Goal: Task Accomplishment & Management: Use online tool/utility

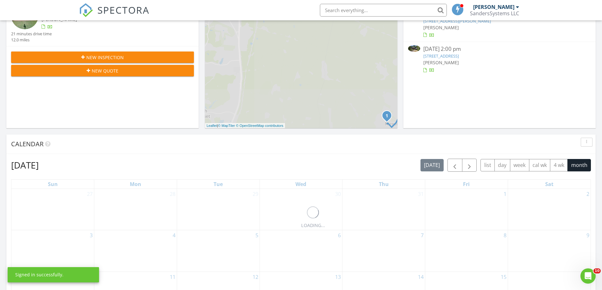
scroll to position [18, 0]
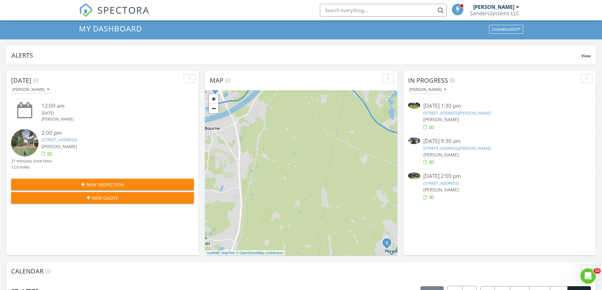
click at [438, 151] on span "[PERSON_NAME]" at bounding box center [442, 154] width 36 height 6
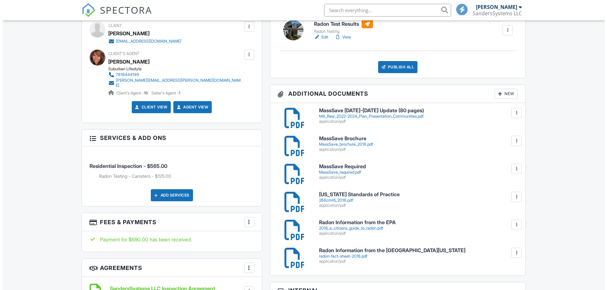
scroll to position [222, 0]
click at [499, 93] on div at bounding box center [497, 94] width 6 height 6
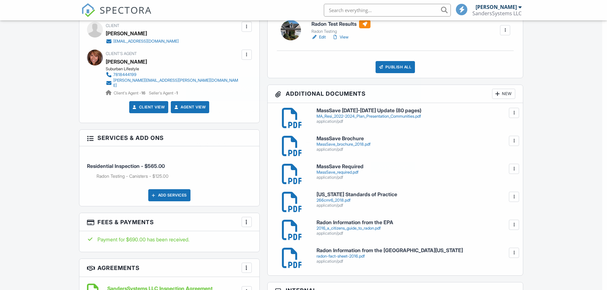
scroll to position [0, 0]
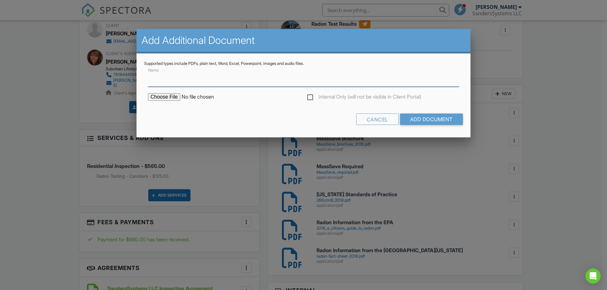
click at [253, 81] on input "Name" at bounding box center [303, 79] width 311 height 16
type input "Radon Report"
click at [174, 98] on input "file" at bounding box center [202, 97] width 108 height 8
type input "C:\fakepath\f9c2a6d4-6142-448d-96d6-6b33e292a39a.pdf"
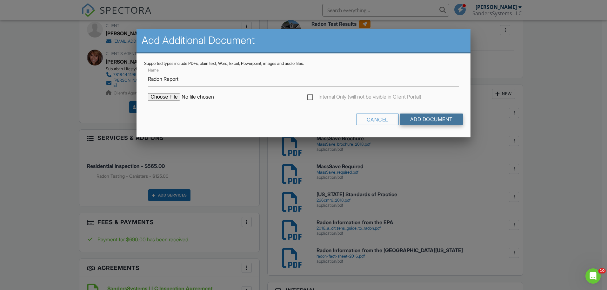
click at [436, 117] on input "Add Document" at bounding box center [431, 118] width 63 height 11
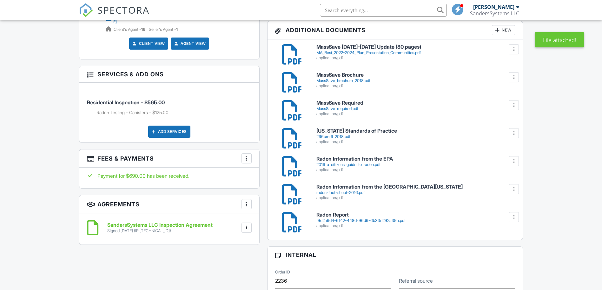
click at [342, 220] on div "f9c2a6d4-6142-448d-96d6-6b33e292a39a.pdf" at bounding box center [416, 220] width 199 height 5
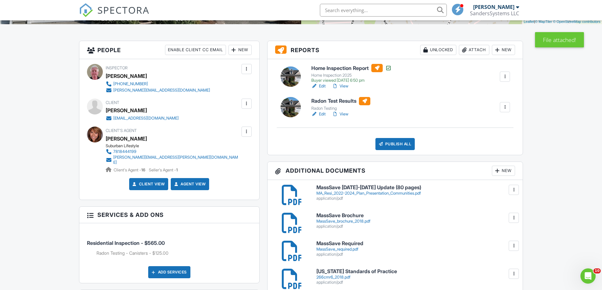
scroll to position [64, 0]
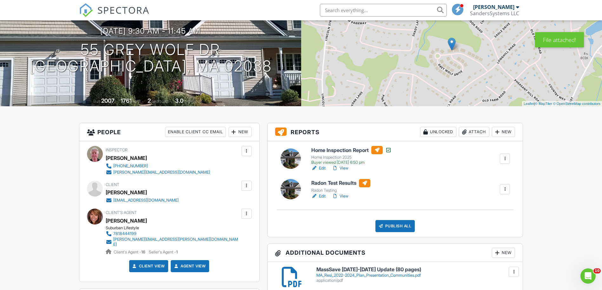
click at [320, 196] on link "Edit" at bounding box center [319, 196] width 14 height 6
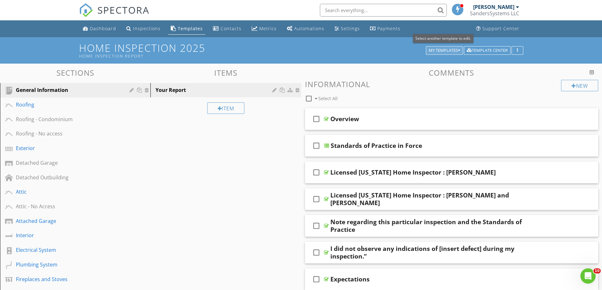
click at [459, 49] on icon "button" at bounding box center [459, 50] width 2 height 4
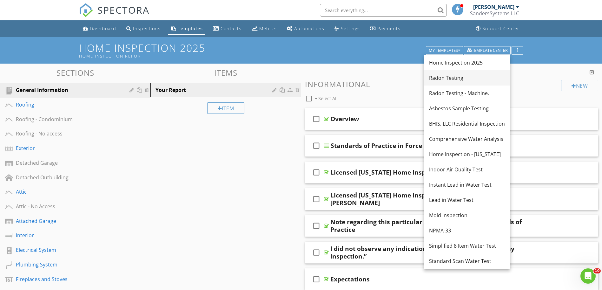
click at [454, 79] on div "Radon Testing" at bounding box center [467, 78] width 76 height 8
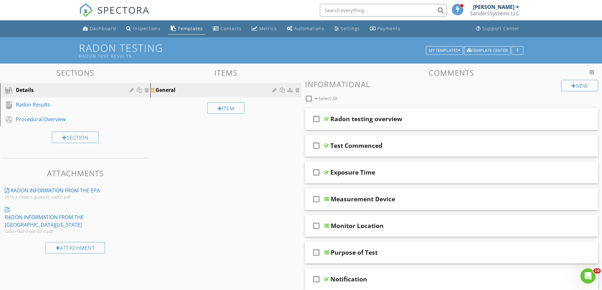
click at [276, 91] on div at bounding box center [275, 89] width 6 height 5
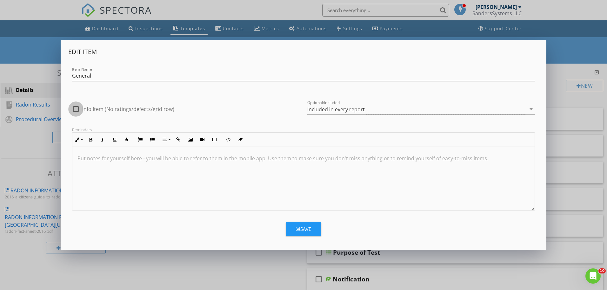
click at [79, 108] on div at bounding box center [76, 109] width 11 height 11
checkbox input "true"
click at [299, 226] on div "Save" at bounding box center [303, 228] width 15 height 7
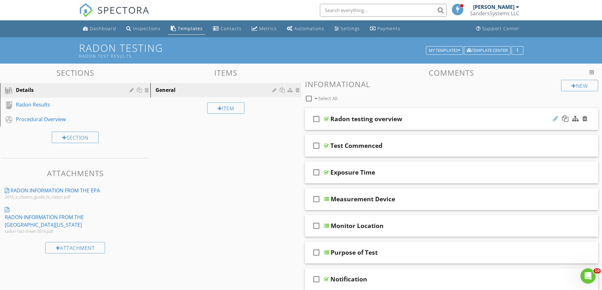
click at [554, 120] on div at bounding box center [555, 118] width 5 height 6
click at [328, 118] on div at bounding box center [326, 118] width 5 height 5
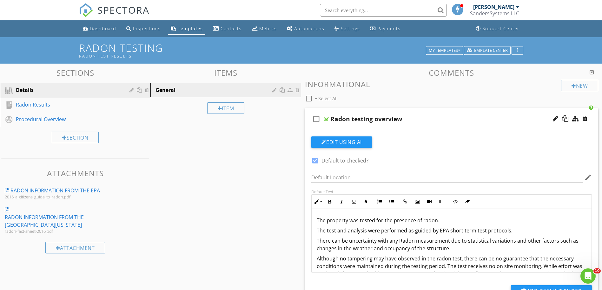
click at [328, 118] on div at bounding box center [326, 118] width 5 height 5
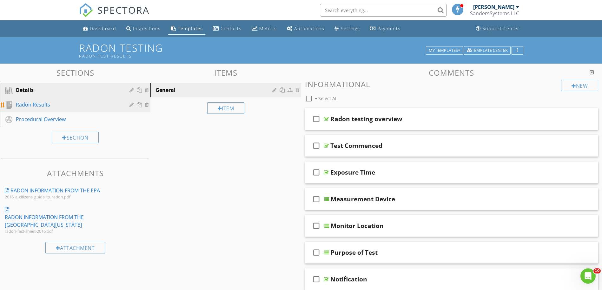
click at [48, 108] on div "Radon Results" at bounding box center [68, 105] width 104 height 8
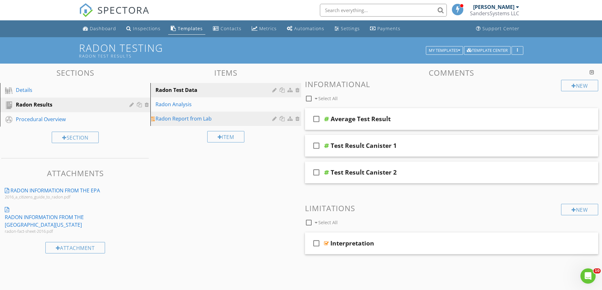
click at [275, 119] on div at bounding box center [275, 118] width 6 height 5
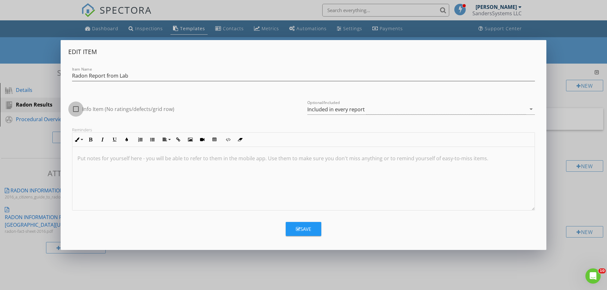
click at [77, 109] on div at bounding box center [76, 109] width 11 height 11
checkbox input "true"
click at [309, 229] on div "Save" at bounding box center [303, 228] width 15 height 7
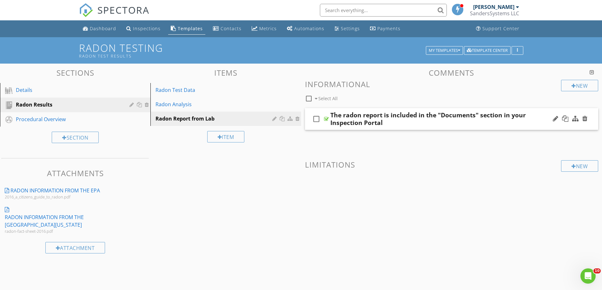
click at [319, 120] on icon "check_box_outline_blank" at bounding box center [317, 118] width 10 height 15
checkbox input "true"
click at [194, 105] on div "Radon Analysis" at bounding box center [215, 104] width 118 height 8
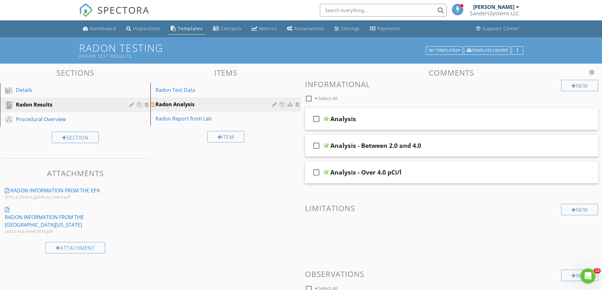
click at [272, 104] on div at bounding box center [275, 104] width 6 height 5
click at [21, 53] on div at bounding box center [303, 145] width 607 height 290
click at [275, 105] on div at bounding box center [275, 104] width 6 height 5
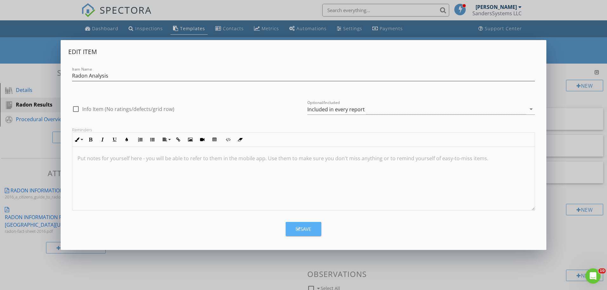
click at [299, 227] on icon "button" at bounding box center [298, 228] width 4 height 5
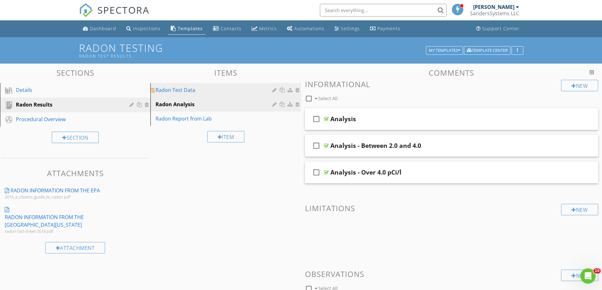
click at [191, 91] on div "Radon Test Data" at bounding box center [215, 90] width 118 height 8
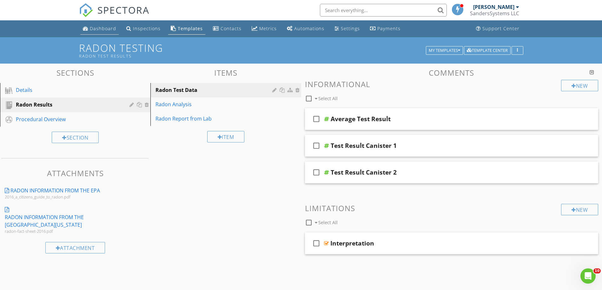
click at [104, 32] on link "Dashboard" at bounding box center [99, 29] width 38 height 12
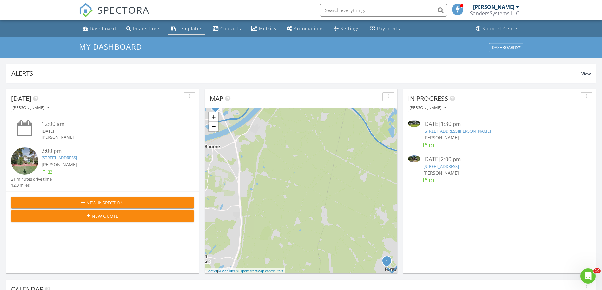
click at [181, 30] on div "Templates" at bounding box center [190, 28] width 25 height 6
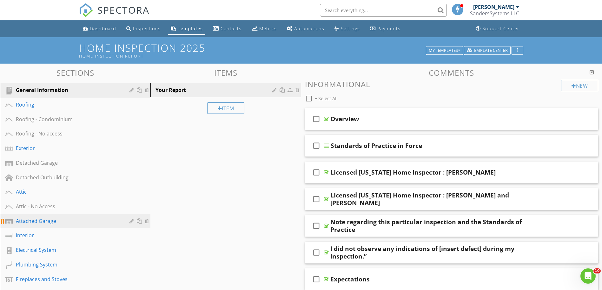
click at [43, 221] on div "Attached Garage" at bounding box center [68, 221] width 104 height 8
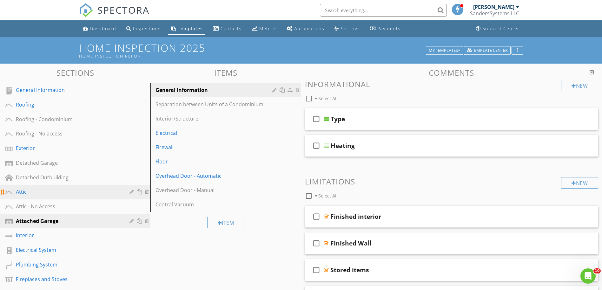
click at [50, 195] on div "Attic" at bounding box center [68, 192] width 104 height 8
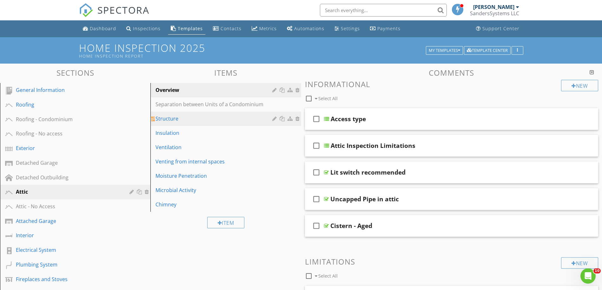
click at [177, 117] on div "Structure" at bounding box center [215, 119] width 118 height 8
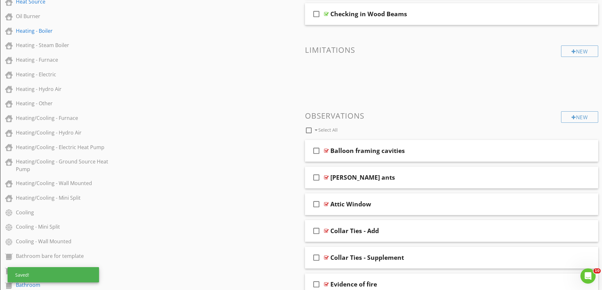
scroll to position [286, 0]
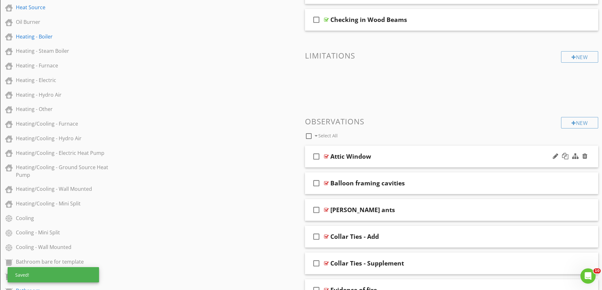
click at [326, 157] on div at bounding box center [326, 156] width 5 height 5
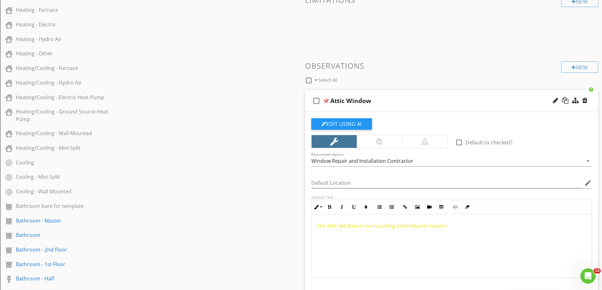
scroll to position [349, 0]
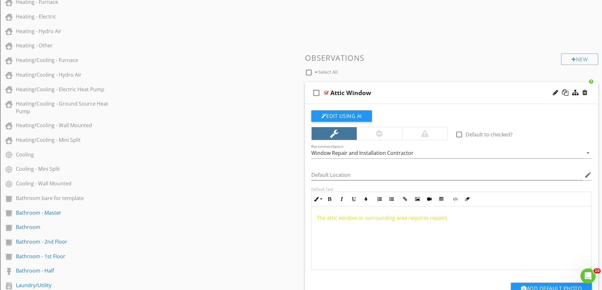
drag, startPoint x: 459, startPoint y: 222, endPoint x: 313, endPoint y: 219, distance: 145.8
click at [313, 219] on div "The attic window or surrounding area requires repairs." at bounding box center [452, 238] width 280 height 64
click at [365, 198] on icon "button" at bounding box center [366, 199] width 4 height 4
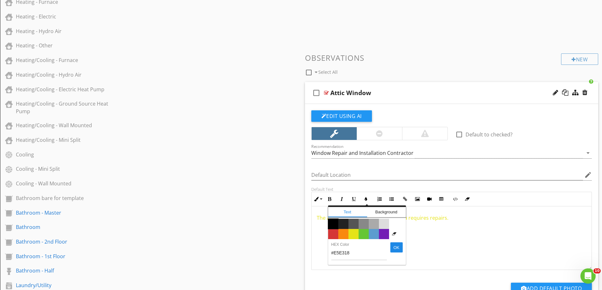
click at [333, 224] on span "Color #000000" at bounding box center [333, 224] width 10 height 10
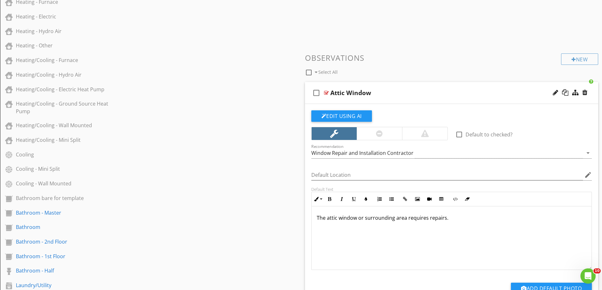
click at [554, 93] on div at bounding box center [555, 92] width 5 height 6
type input "Attic Window Repairs"
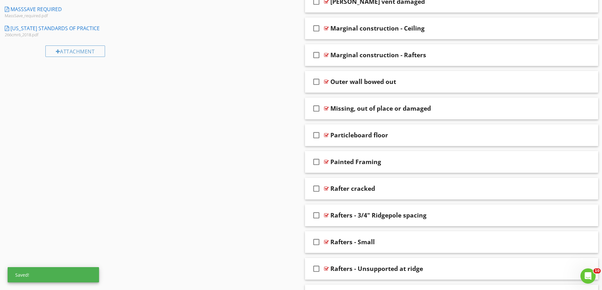
scroll to position [838, 0]
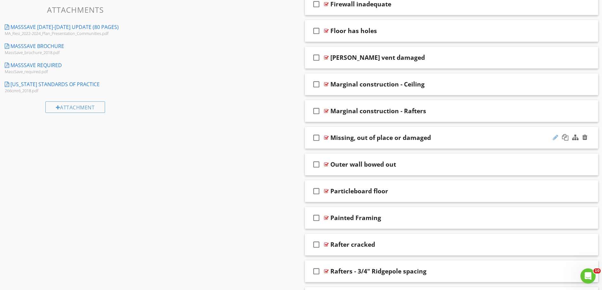
click at [556, 138] on div at bounding box center [555, 137] width 5 height 6
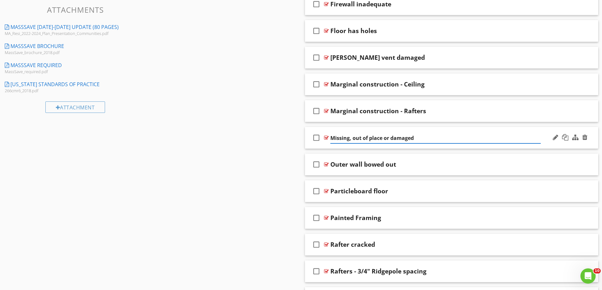
click at [353, 141] on input "Missing, out of place or damaged" at bounding box center [436, 138] width 211 height 10
type input "Missing, damaged or out of place"
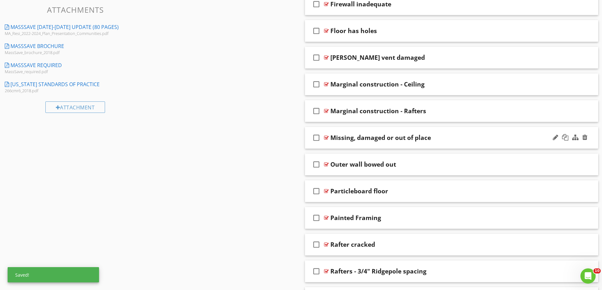
click at [324, 138] on div "check_box_outline_blank" at bounding box center [318, 137] width 13 height 15
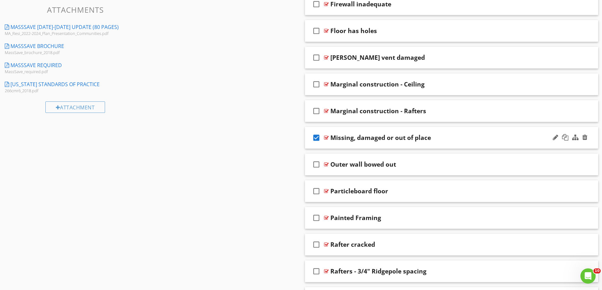
click at [314, 139] on icon "check_box" at bounding box center [317, 137] width 10 height 15
click at [326, 140] on div at bounding box center [326, 137] width 5 height 5
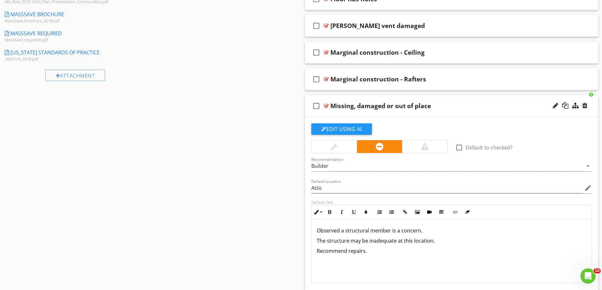
scroll to position [0, 0]
click at [325, 106] on div at bounding box center [326, 105] width 5 height 5
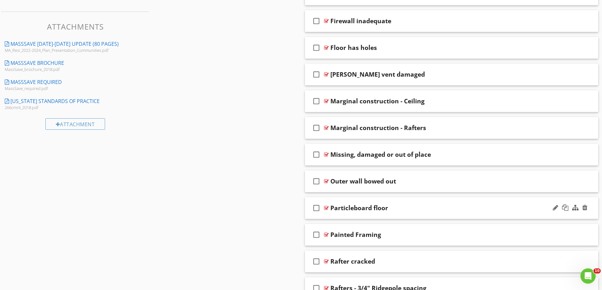
scroll to position [807, 0]
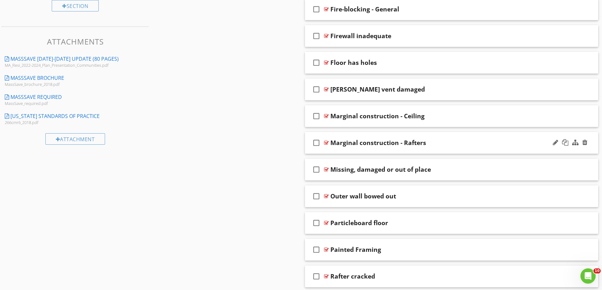
click at [326, 141] on div at bounding box center [326, 142] width 5 height 5
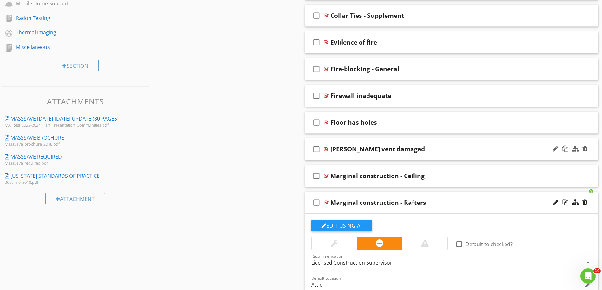
scroll to position [743, 0]
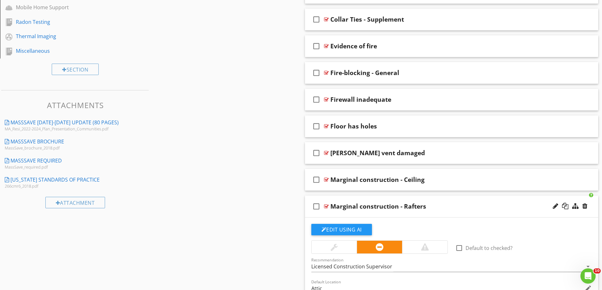
click at [407, 246] on div at bounding box center [424, 246] width 45 height 13
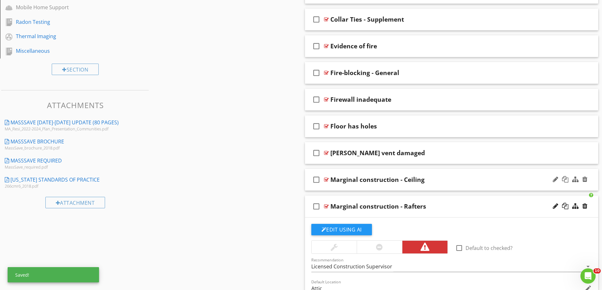
click at [325, 178] on div at bounding box center [326, 179] width 5 height 5
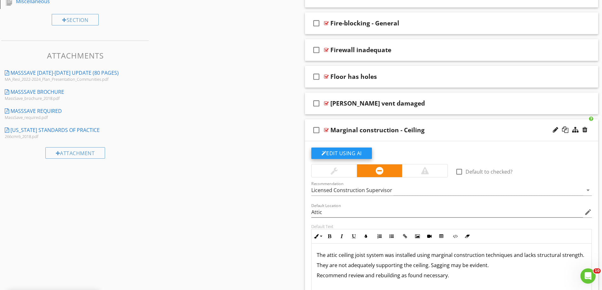
scroll to position [807, 0]
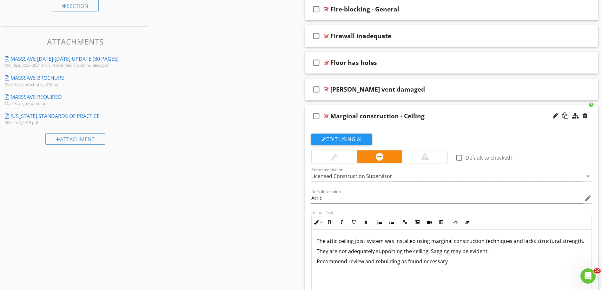
click at [412, 158] on div at bounding box center [424, 156] width 45 height 13
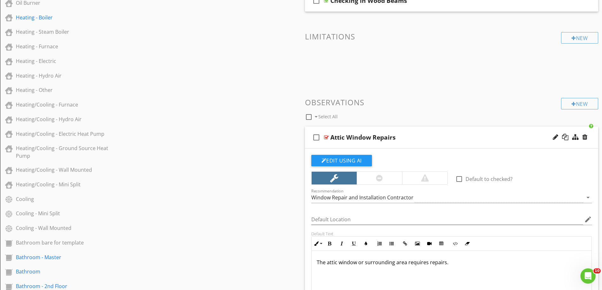
scroll to position [281, 0]
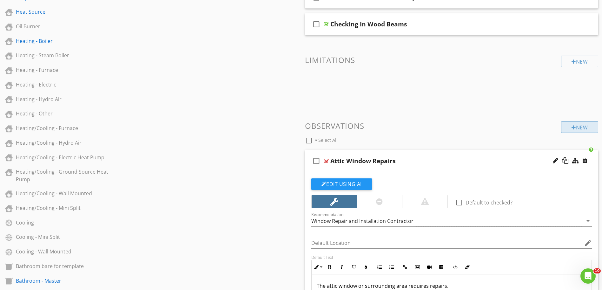
click at [576, 124] on div "New" at bounding box center [580, 126] width 37 height 11
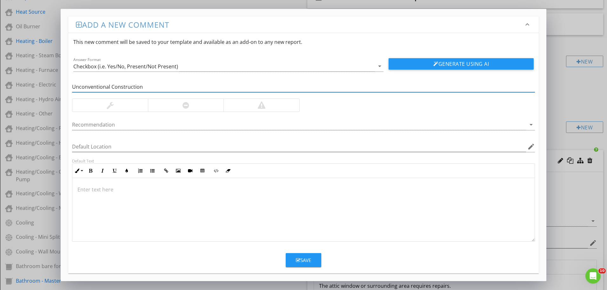
type input "Unconventional Construction"
click at [198, 111] on div at bounding box center [186, 105] width 76 height 13
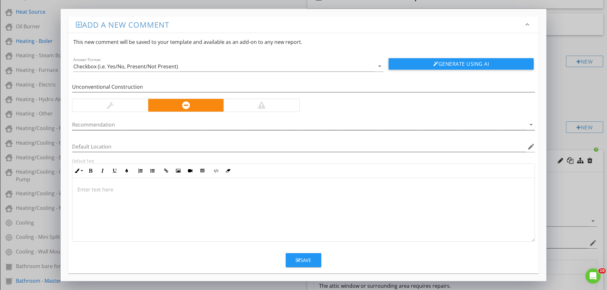
click at [128, 127] on div at bounding box center [299, 124] width 454 height 10
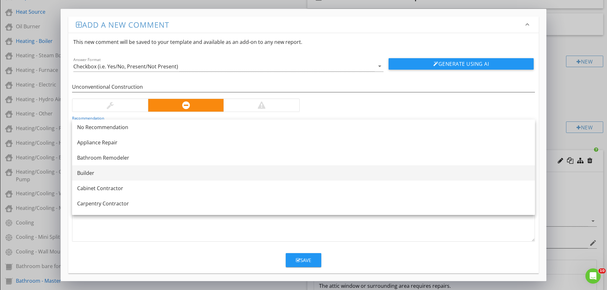
click at [102, 173] on div "Builder" at bounding box center [303, 173] width 453 height 8
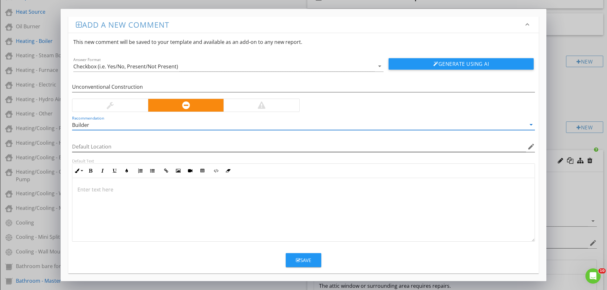
click at [528, 146] on icon "edit" at bounding box center [532, 147] width 8 height 8
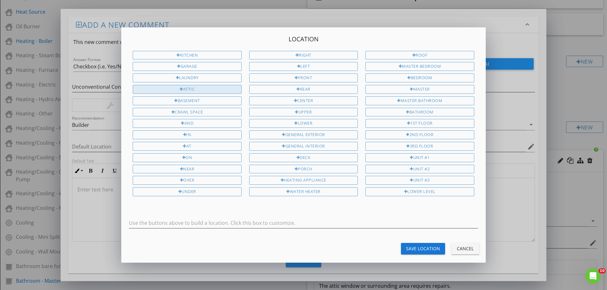
click at [184, 93] on div "Attic" at bounding box center [187, 89] width 109 height 9
type input "Attic"
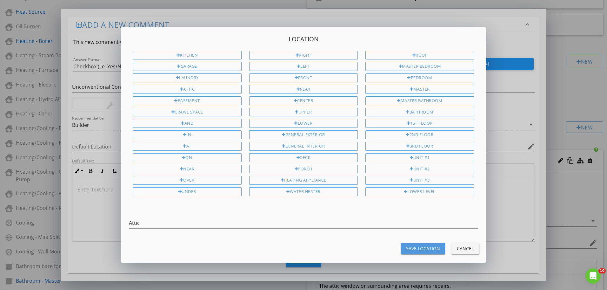
click at [422, 253] on button "Save Location" at bounding box center [423, 248] width 44 height 11
type input "Attic"
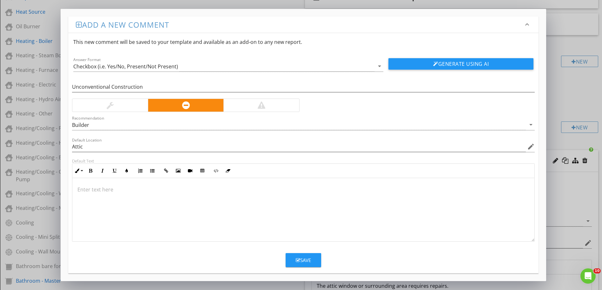
click at [109, 179] on div at bounding box center [303, 210] width 462 height 64
click at [275, 188] on p "Observed methods of construction that the inspector views as unconventional." at bounding box center [303, 189] width 452 height 8
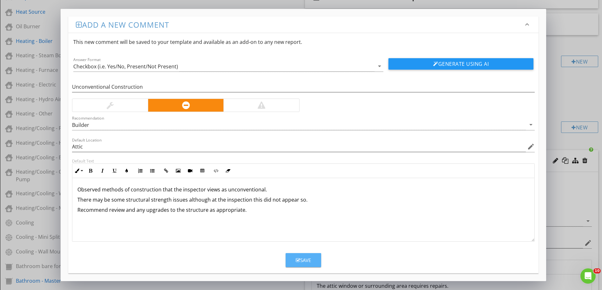
click at [303, 259] on div "Save" at bounding box center [303, 259] width 15 height 7
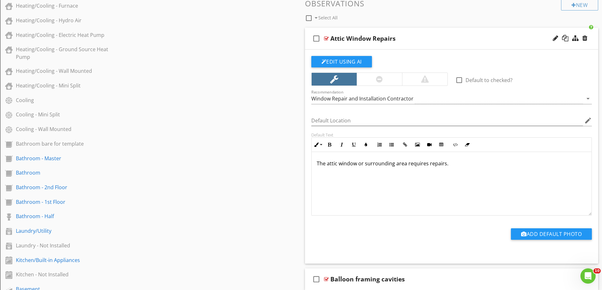
scroll to position [408, 0]
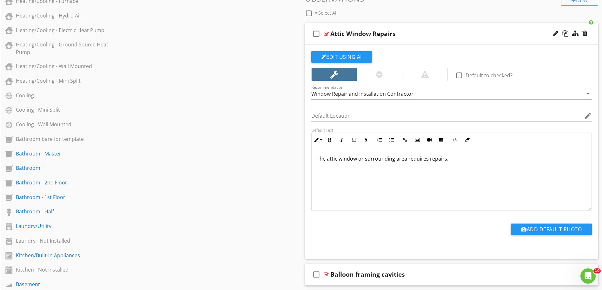
click at [329, 34] on div at bounding box center [326, 33] width 5 height 5
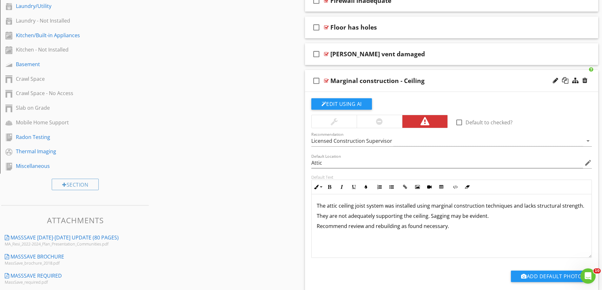
scroll to position [631, 0]
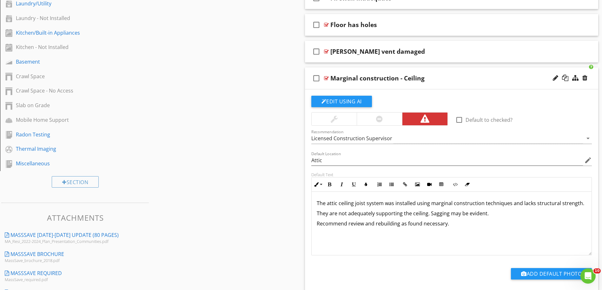
click at [328, 77] on div at bounding box center [326, 78] width 5 height 5
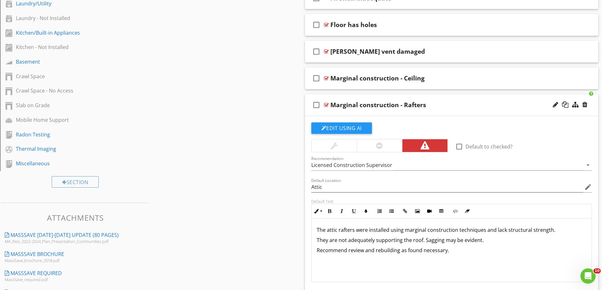
click at [325, 103] on div at bounding box center [326, 104] width 5 height 5
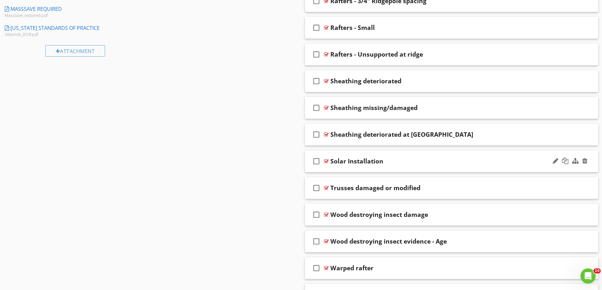
scroll to position [937, 0]
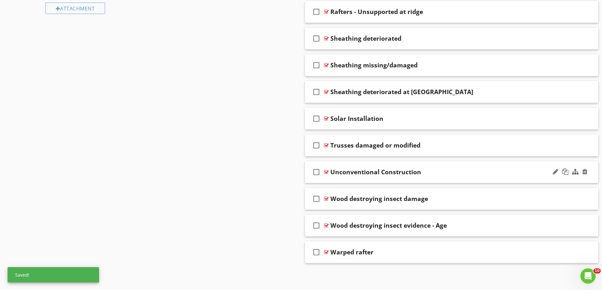
click at [326, 172] on div at bounding box center [326, 171] width 5 height 5
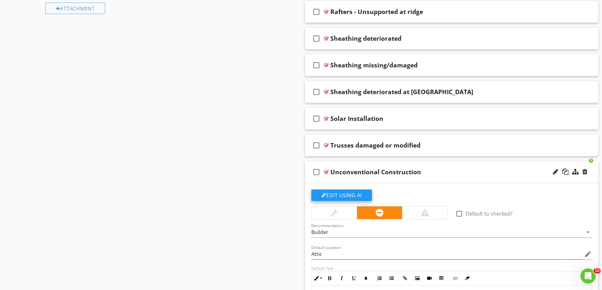
click at [338, 192] on button "Edit Using AI" at bounding box center [342, 194] width 61 height 11
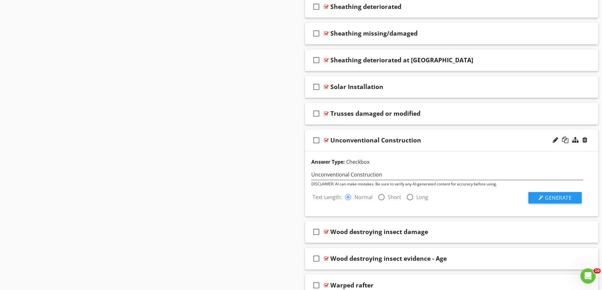
scroll to position [1002, 0]
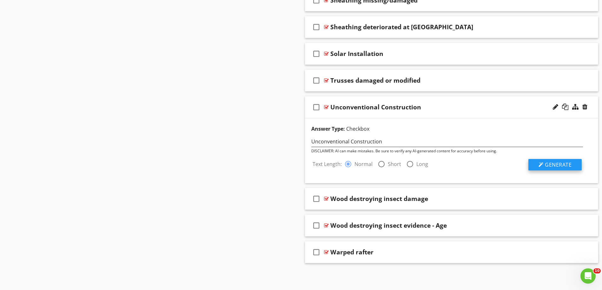
click at [548, 164] on span "Generate" at bounding box center [558, 164] width 27 height 7
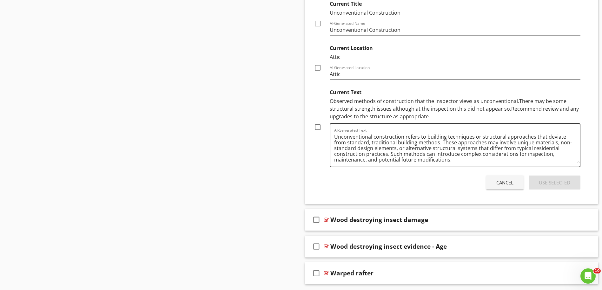
scroll to position [2, 0]
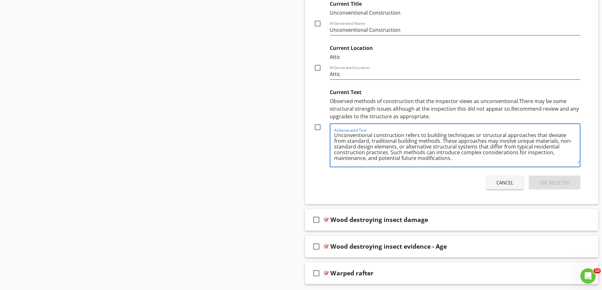
drag, startPoint x: 389, startPoint y: 153, endPoint x: 451, endPoint y: 159, distance: 62.9
click at [451, 159] on textarea "Unconventional construction refers to building techniques or structural approac…" at bounding box center [457, 147] width 246 height 32
click at [500, 185] on div "Cancel" at bounding box center [505, 182] width 17 height 7
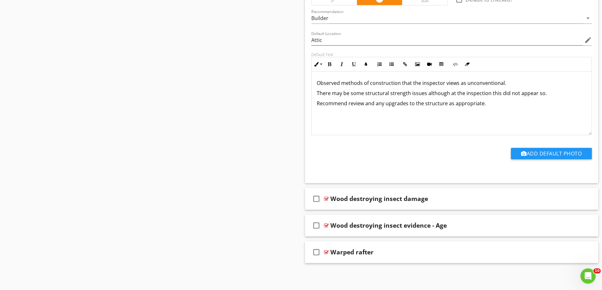
scroll to position [1028, 0]
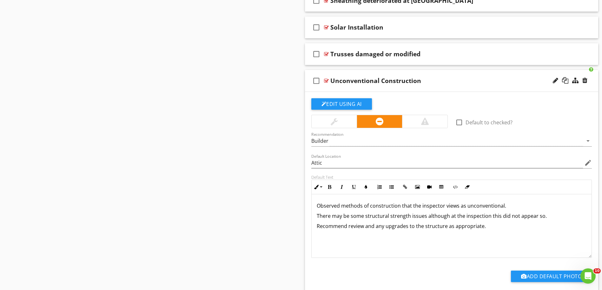
click at [498, 228] on p "Recommend review and any upgrades to the structure as appropriate." at bounding box center [452, 226] width 270 height 8
click at [331, 238] on p "Note Such methods can introduce complex considerations for inspection, maintena…" at bounding box center [452, 239] width 270 height 15
click at [326, 80] on div at bounding box center [326, 80] width 5 height 5
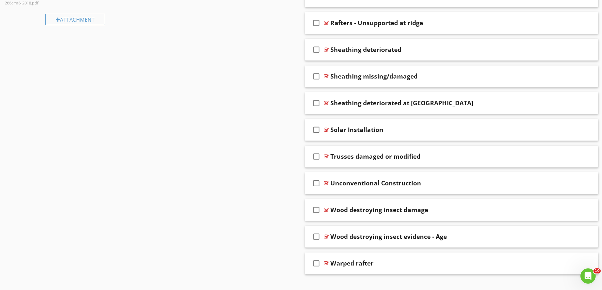
scroll to position [937, 0]
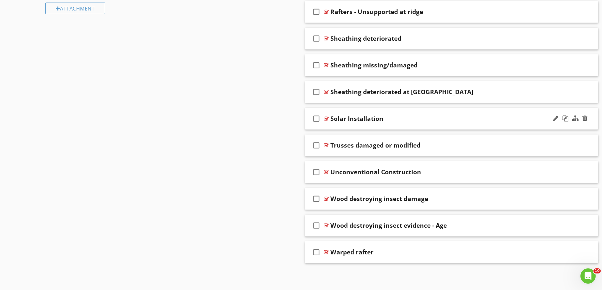
click at [326, 118] on div at bounding box center [326, 118] width 5 height 5
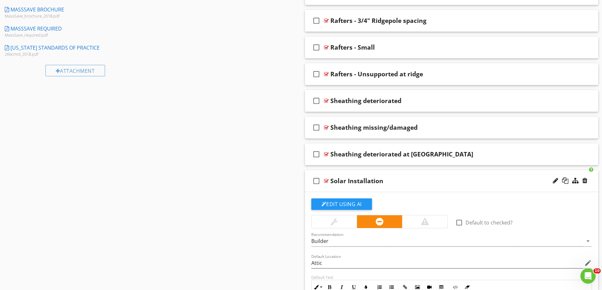
scroll to position [874, 0]
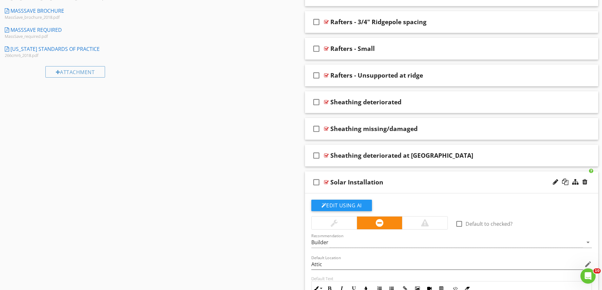
click at [326, 180] on div at bounding box center [326, 181] width 5 height 5
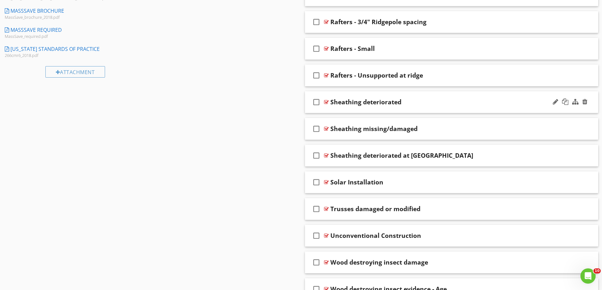
click at [324, 103] on div at bounding box center [326, 101] width 5 height 5
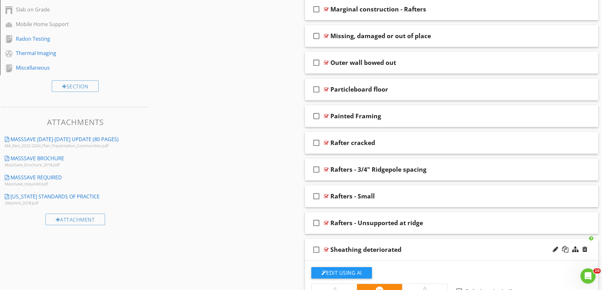
scroll to position [715, 0]
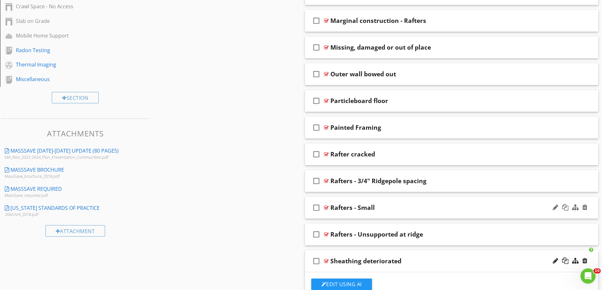
click at [326, 206] on div at bounding box center [326, 207] width 5 height 5
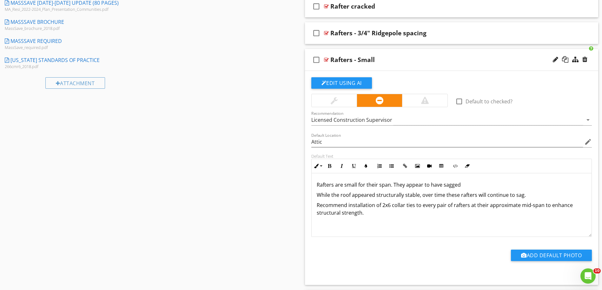
scroll to position [874, 0]
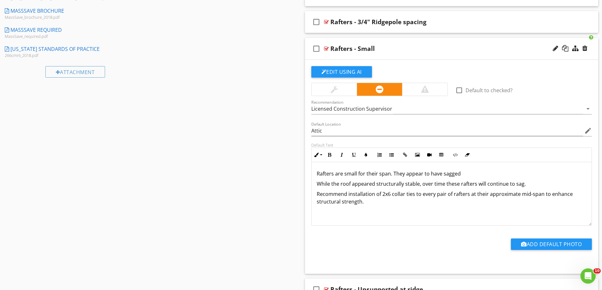
click at [391, 195] on p "Recommend installation of 2x6 collar ties to every pair of rafters at their app…" at bounding box center [452, 197] width 270 height 15
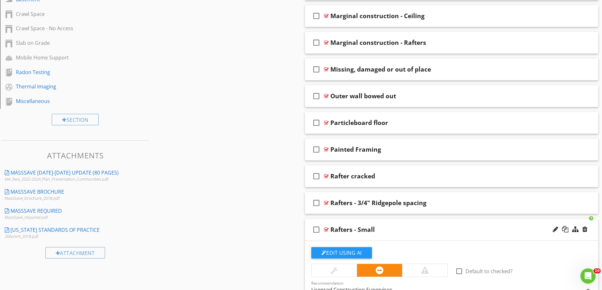
scroll to position [683, 0]
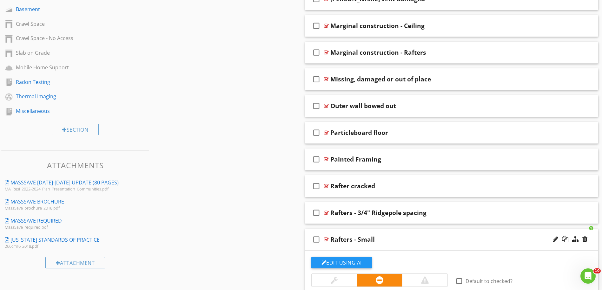
click at [324, 238] on div at bounding box center [326, 239] width 5 height 5
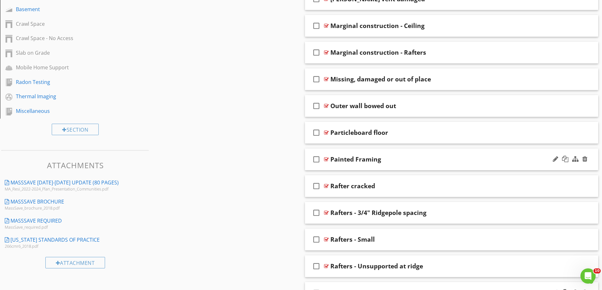
click at [327, 159] on div at bounding box center [326, 159] width 5 height 5
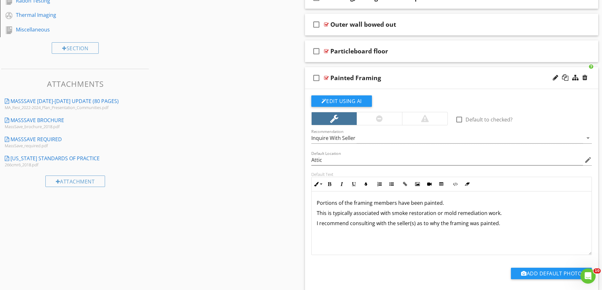
scroll to position [778, 0]
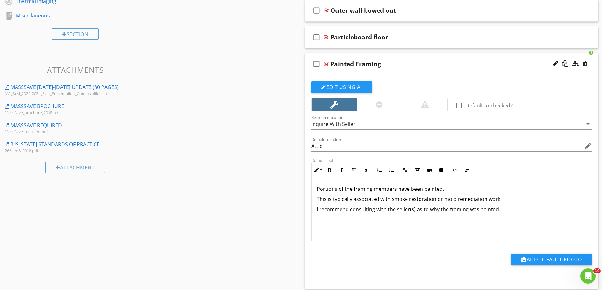
click at [501, 213] on div "Portions of the framing members have been painted. This is typically associated…" at bounding box center [452, 209] width 280 height 64
click at [501, 210] on p "I recommend consulting with the seller(s) as to why the framing was painted." at bounding box center [452, 209] width 270 height 8
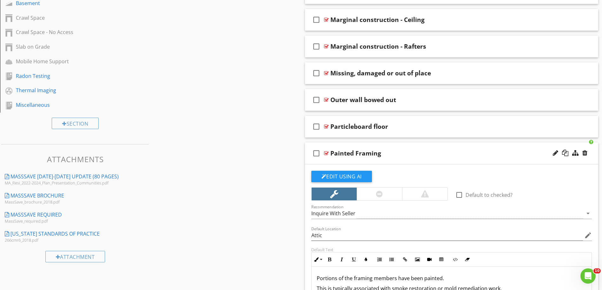
scroll to position [651, 0]
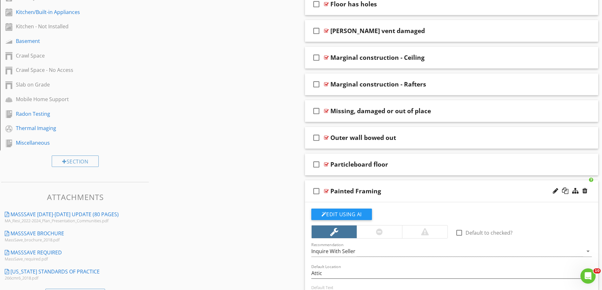
click at [327, 192] on div at bounding box center [326, 190] width 5 height 5
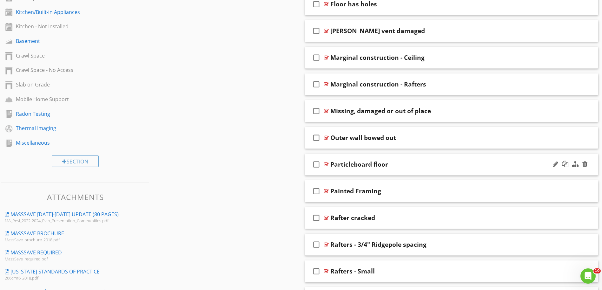
click at [325, 166] on div at bounding box center [326, 164] width 5 height 5
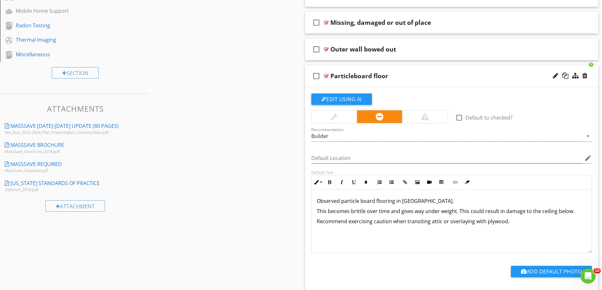
scroll to position [747, 0]
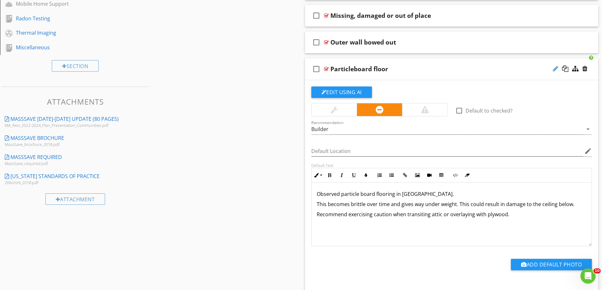
click at [557, 68] on div at bounding box center [555, 68] width 5 height 6
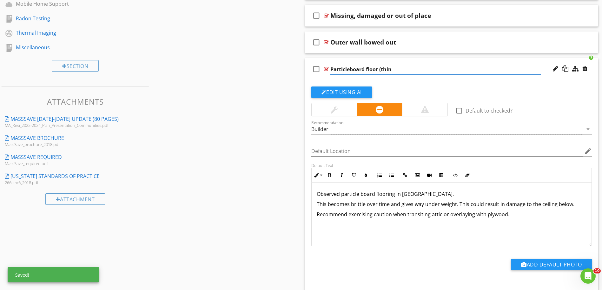
type input "Particleboard floor (thin)"
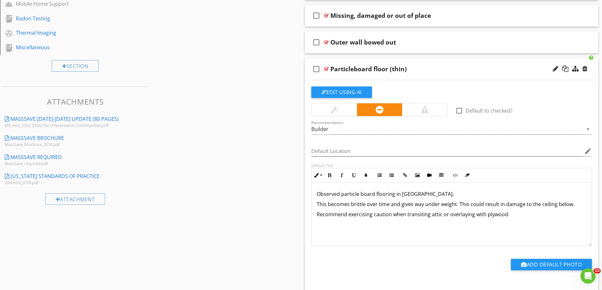
click at [251, 63] on div "Sections General Information Roofing Roofing - Condominium Roofing - No access …" at bounding box center [301, 109] width 602 height 1584
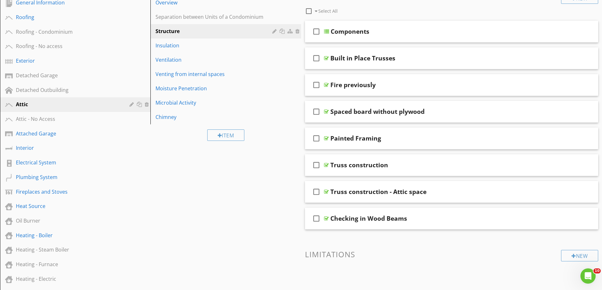
scroll to position [80, 0]
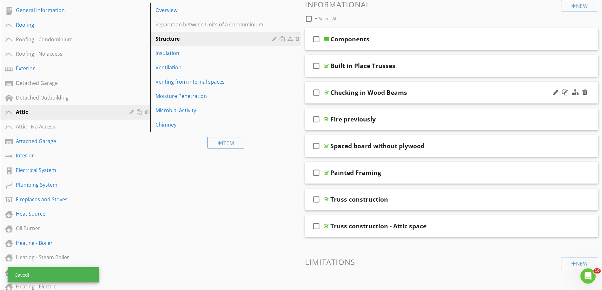
click at [327, 94] on div at bounding box center [326, 92] width 5 height 5
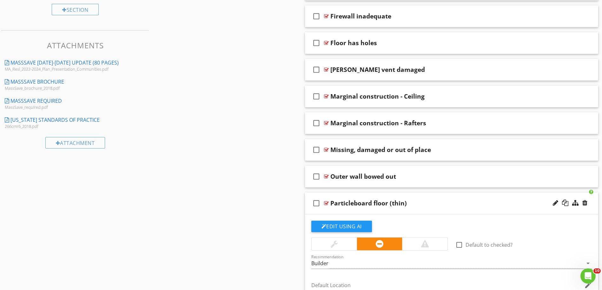
scroll to position [810, 0]
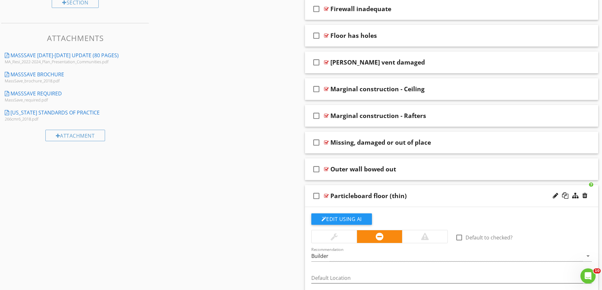
click at [323, 197] on div "check_box_outline_blank" at bounding box center [318, 195] width 13 height 15
click at [323, 197] on div "check_box" at bounding box center [318, 195] width 13 height 15
click at [325, 197] on div at bounding box center [326, 195] width 5 height 5
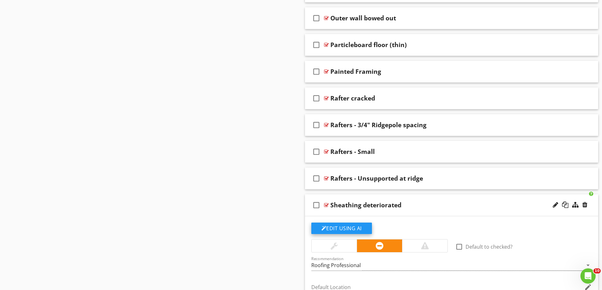
scroll to position [969, 0]
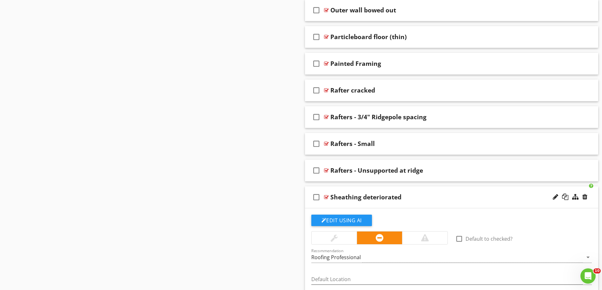
click at [327, 198] on div at bounding box center [326, 196] width 5 height 5
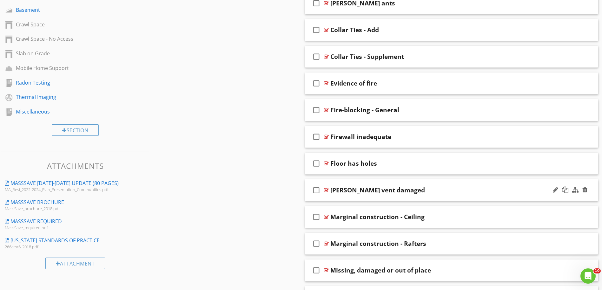
scroll to position [556, 0]
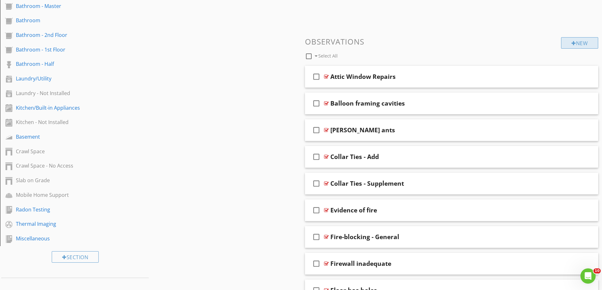
click at [568, 46] on div "New" at bounding box center [580, 42] width 37 height 11
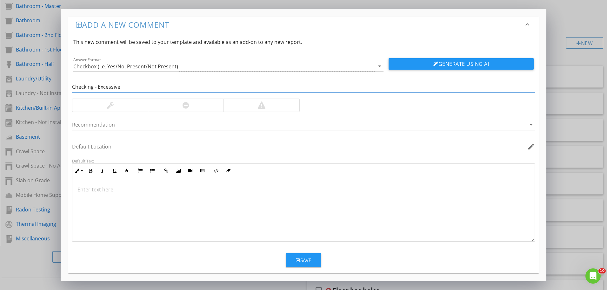
type input "Checking - Excessive"
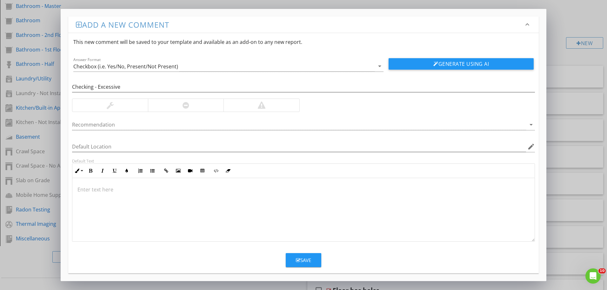
click at [182, 111] on div at bounding box center [186, 105] width 76 height 13
click at [107, 128] on div at bounding box center [299, 124] width 454 height 10
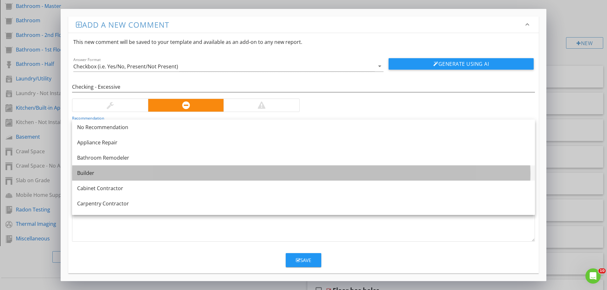
click at [91, 174] on div "Builder" at bounding box center [303, 173] width 453 height 8
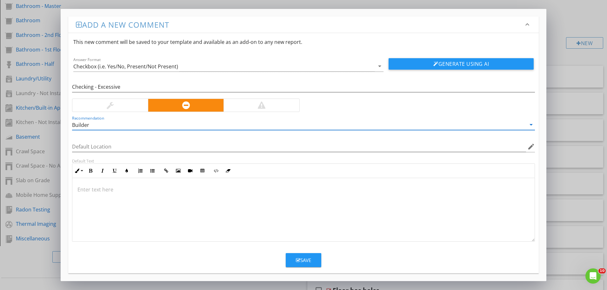
click at [89, 188] on p at bounding box center [303, 189] width 452 height 8
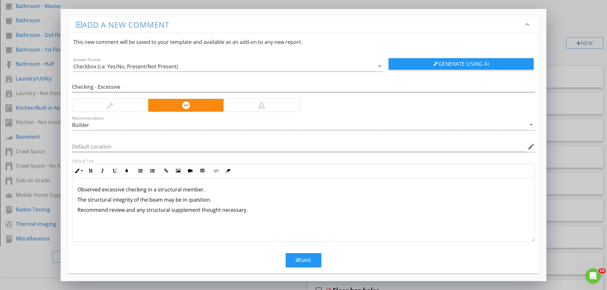
click at [304, 261] on div "Save" at bounding box center [303, 259] width 15 height 7
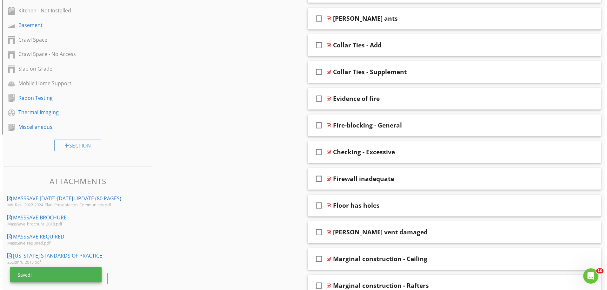
scroll to position [582, 0]
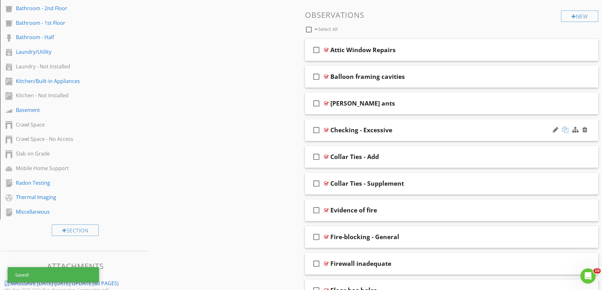
click at [567, 129] on div at bounding box center [565, 129] width 6 height 6
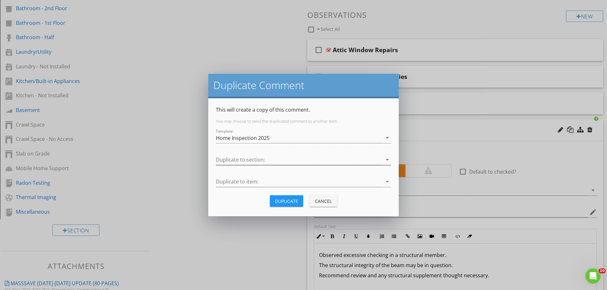
click at [237, 160] on div at bounding box center [299, 159] width 166 height 10
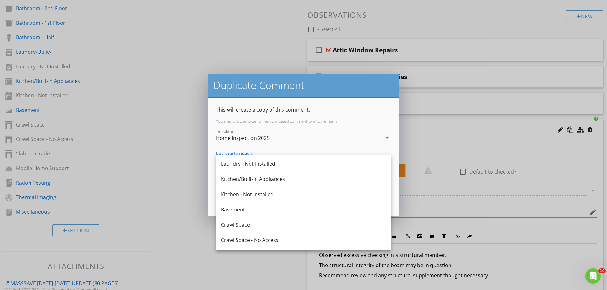
scroll to position [578, 0]
click at [237, 205] on div "Basement" at bounding box center [303, 209] width 165 height 8
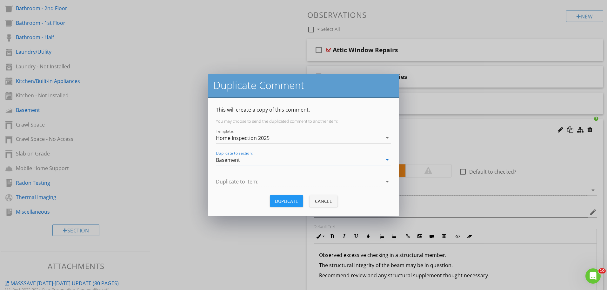
click at [387, 183] on icon "arrow_drop_down" at bounding box center [388, 182] width 8 height 8
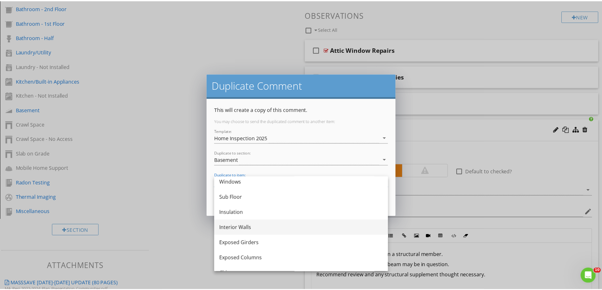
scroll to position [64, 0]
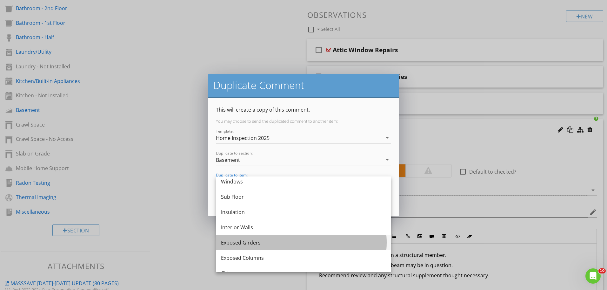
click at [261, 237] on div "Exposed Girders" at bounding box center [303, 242] width 165 height 15
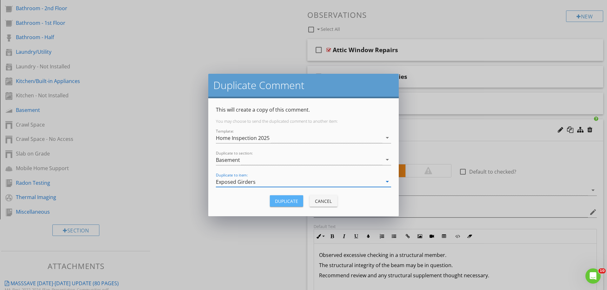
click at [294, 200] on div "Duplicate" at bounding box center [286, 201] width 23 height 7
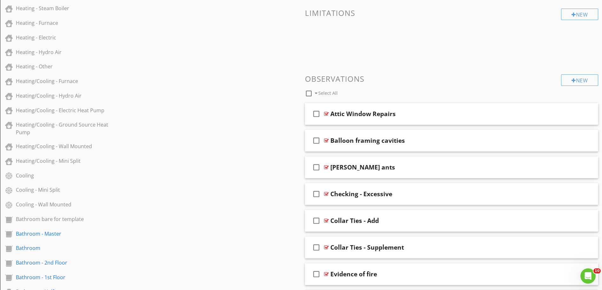
scroll to position [360, 0]
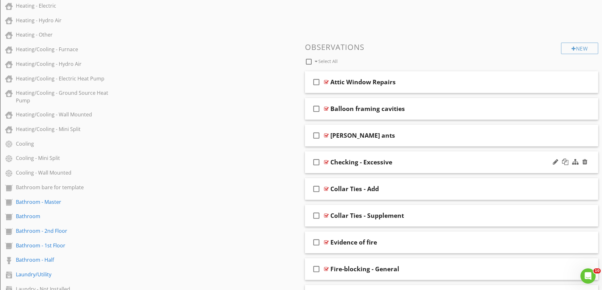
click at [326, 161] on div at bounding box center [326, 161] width 5 height 5
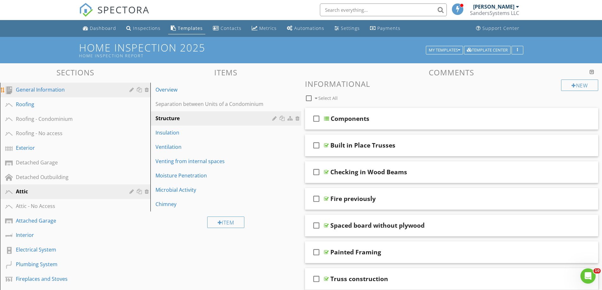
scroll to position [0, 0]
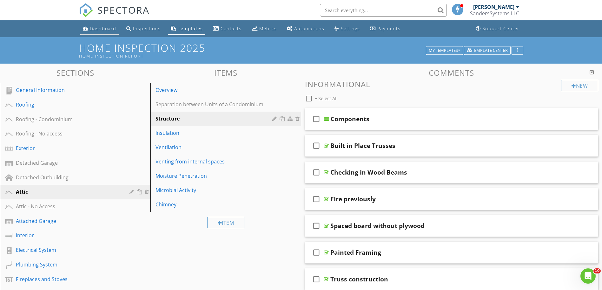
click at [90, 30] on div "Dashboard" at bounding box center [103, 28] width 26 height 6
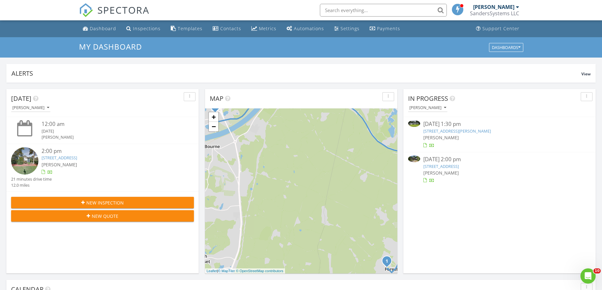
click at [451, 169] on link "24 Ichabod Ln, Marion, MA 02738" at bounding box center [442, 166] width 36 height 6
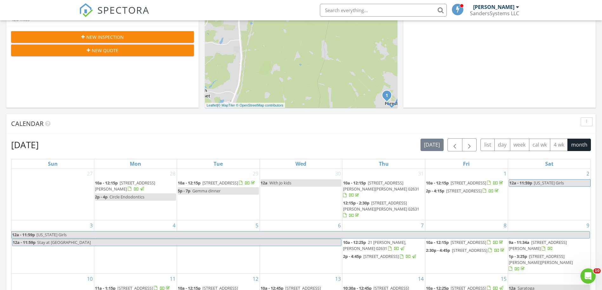
scroll to position [202, 0]
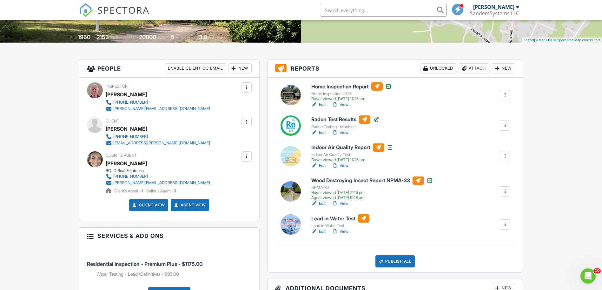
click at [321, 231] on link "Edit" at bounding box center [319, 231] width 14 height 6
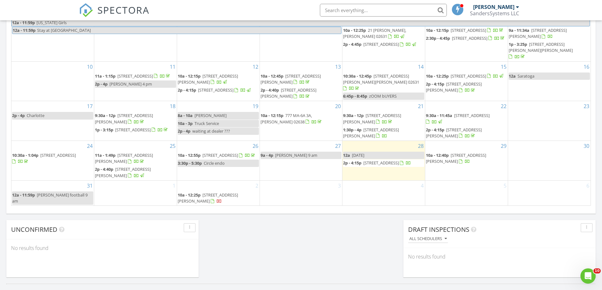
scroll to position [381, 0]
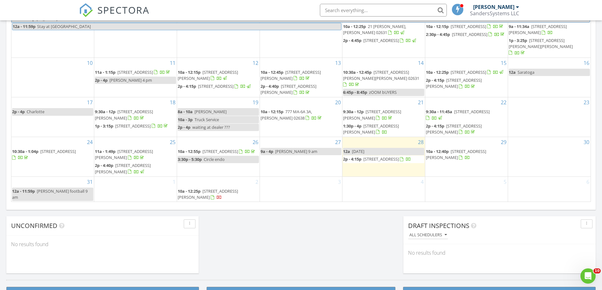
click at [130, 162] on span "24 Ichabod Ln, Marion 02738" at bounding box center [123, 168] width 56 height 12
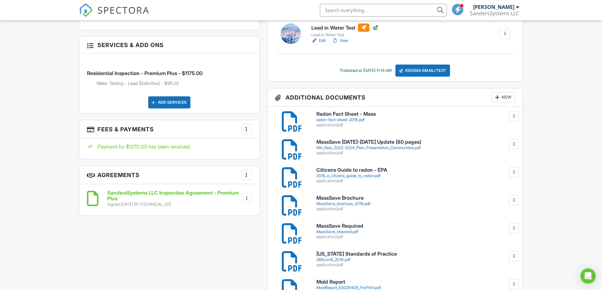
click at [503, 98] on div "New" at bounding box center [503, 97] width 23 height 10
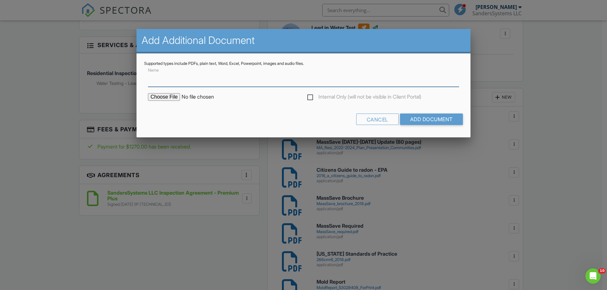
click at [165, 85] on input "Name" at bounding box center [303, 79] width 311 height 16
type input "Water Analysis"
click at [164, 96] on input "file" at bounding box center [202, 97] width 108 height 8
type input "C:\fakepath\428736bf-6ca3-4489-a1c3-dc4520d2f4fe.pdf"
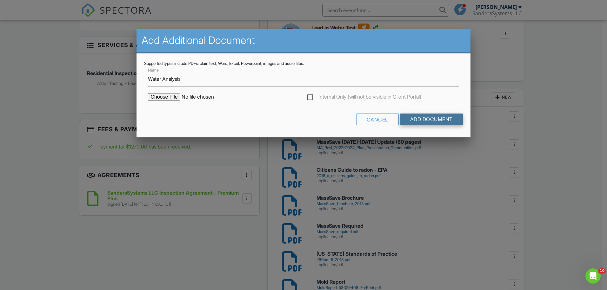
click at [420, 119] on input "Add Document" at bounding box center [431, 118] width 63 height 11
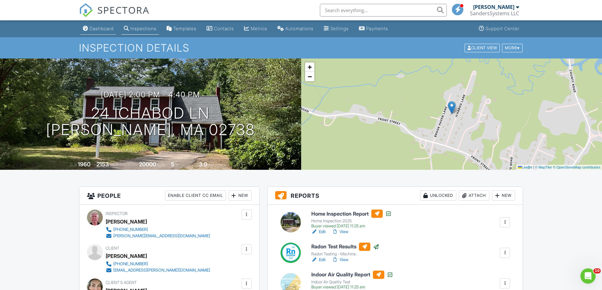
click at [97, 30] on div "Dashboard" at bounding box center [102, 28] width 24 height 5
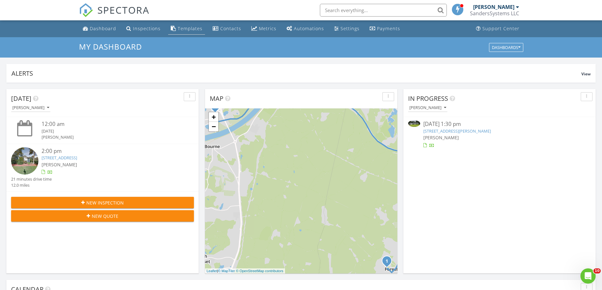
click at [189, 31] on link "Templates" at bounding box center [186, 29] width 37 height 12
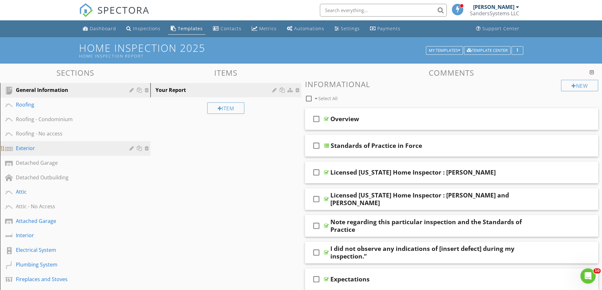
click at [45, 145] on div "Exterior" at bounding box center [68, 148] width 104 height 8
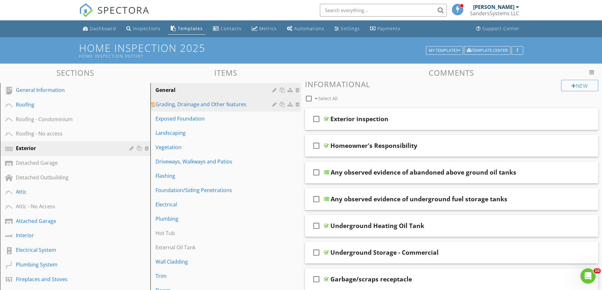
click at [218, 107] on div "Grading, Drainage and Other features" at bounding box center [215, 104] width 118 height 8
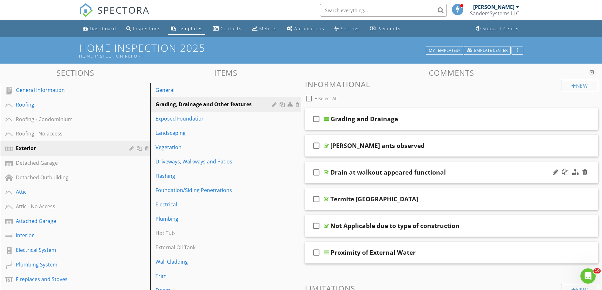
scroll to position [32, 0]
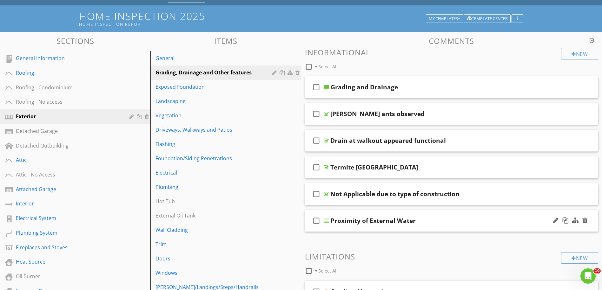
click at [552, 222] on div at bounding box center [570, 220] width 37 height 15
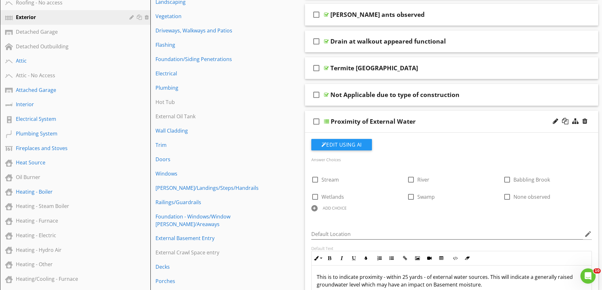
scroll to position [127, 0]
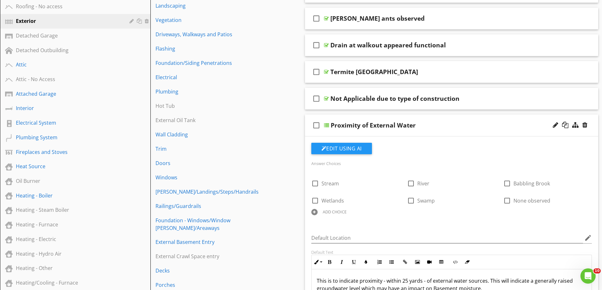
click at [317, 125] on icon "check_box_outline_blank" at bounding box center [317, 125] width 10 height 15
click at [317, 125] on icon "check_box" at bounding box center [317, 125] width 10 height 15
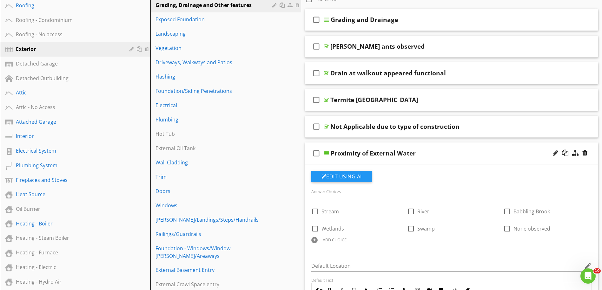
scroll to position [64, 0]
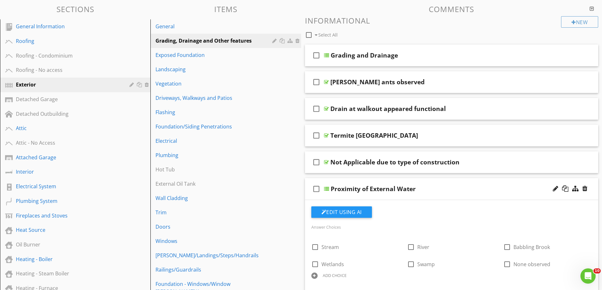
click at [325, 189] on div at bounding box center [326, 188] width 5 height 5
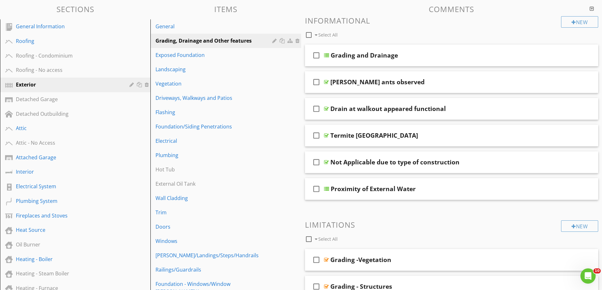
click at [325, 189] on div at bounding box center [326, 188] width 5 height 5
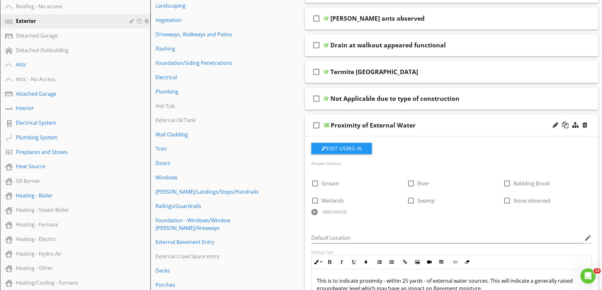
scroll to position [191, 0]
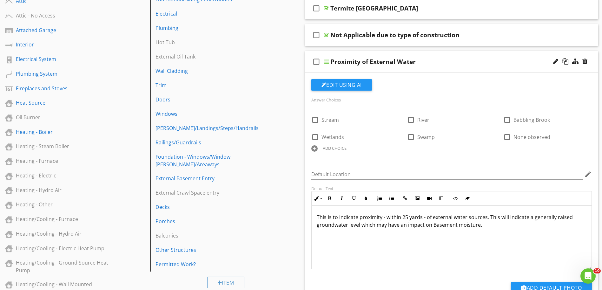
click at [367, 225] on p "This is to indicate proximity - within 25 yards - of external water sources. Th…" at bounding box center [452, 220] width 270 height 15
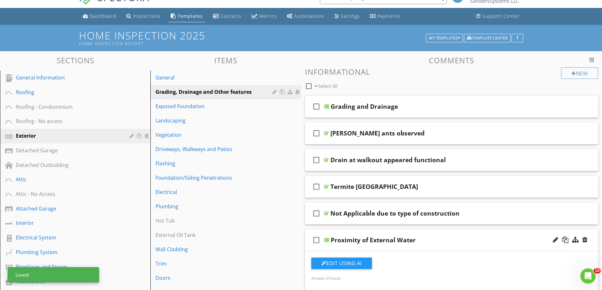
scroll to position [0, 0]
